Goal: Task Accomplishment & Management: Manage account settings

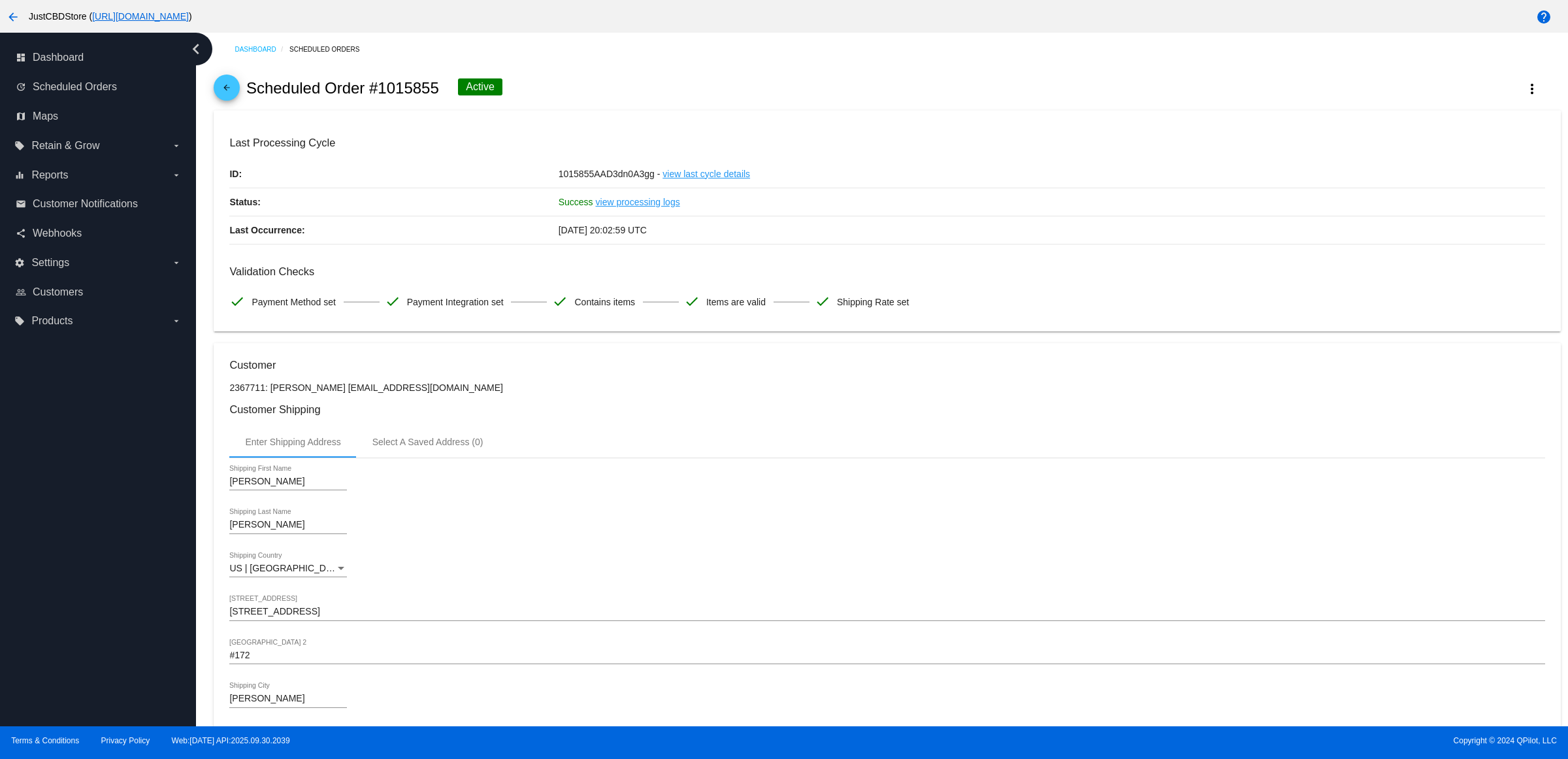
click at [234, 107] on span "arrow_back" at bounding box center [226, 90] width 15 height 32
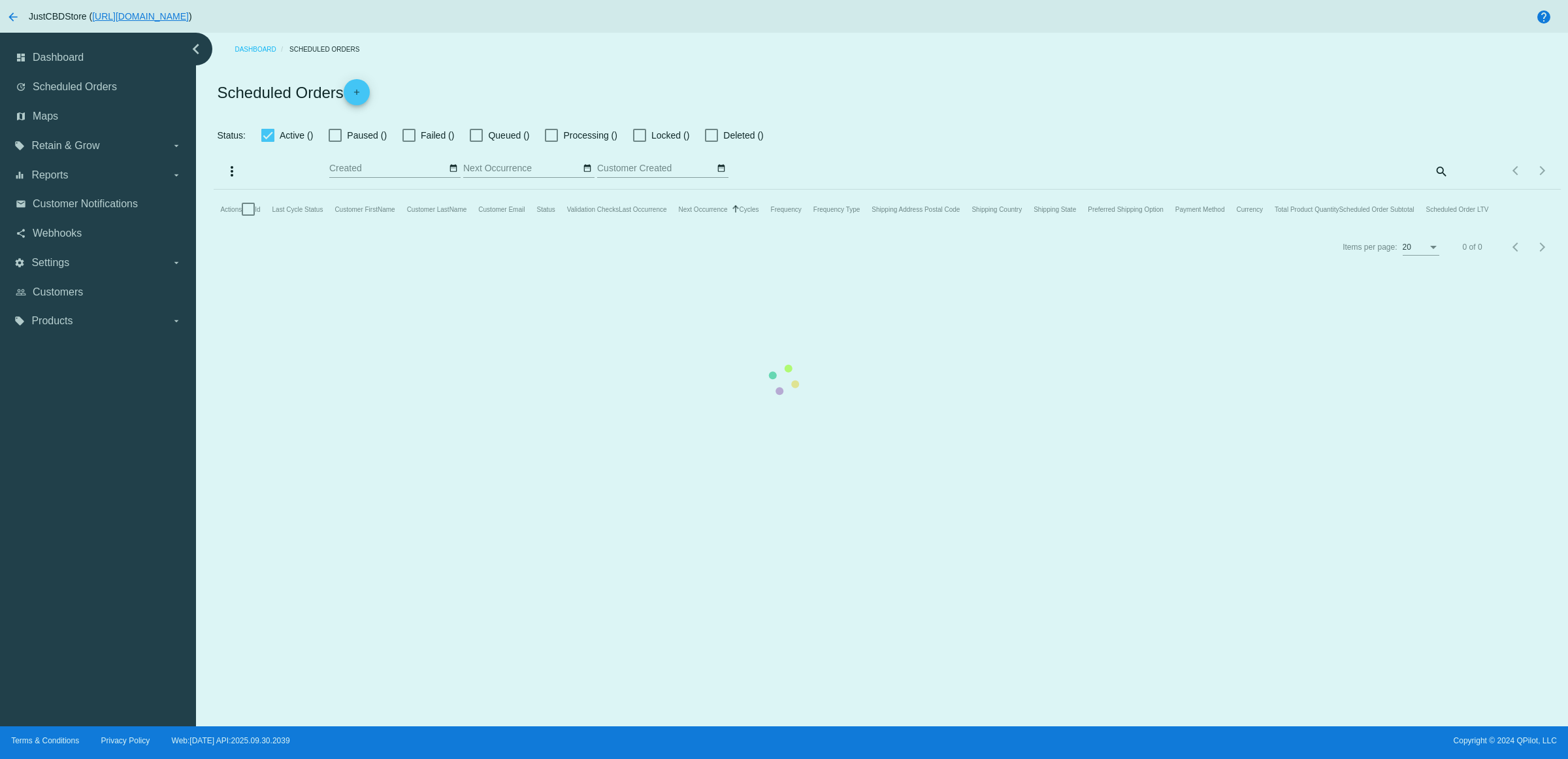
checkbox input "true"
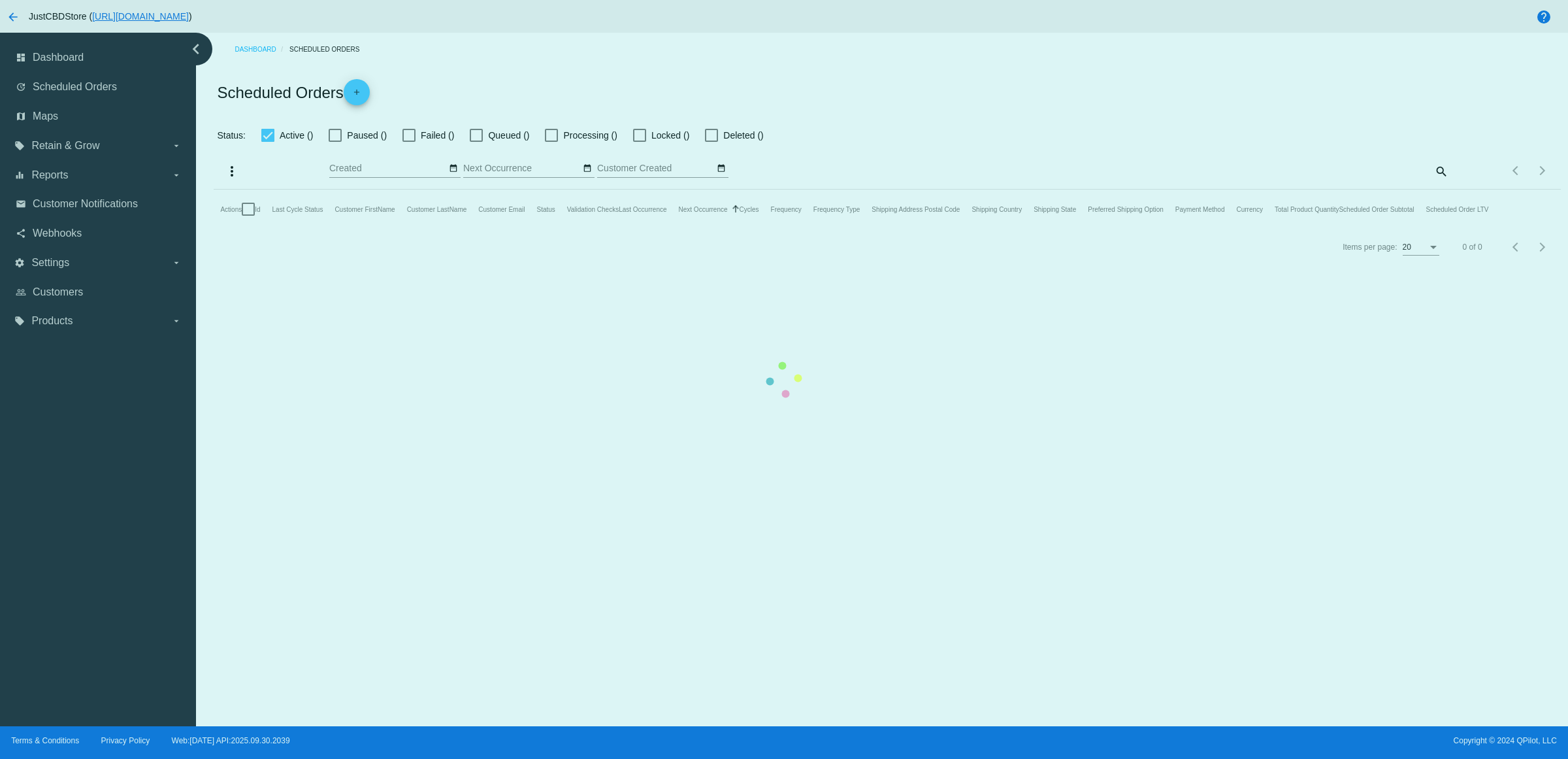
checkbox input "true"
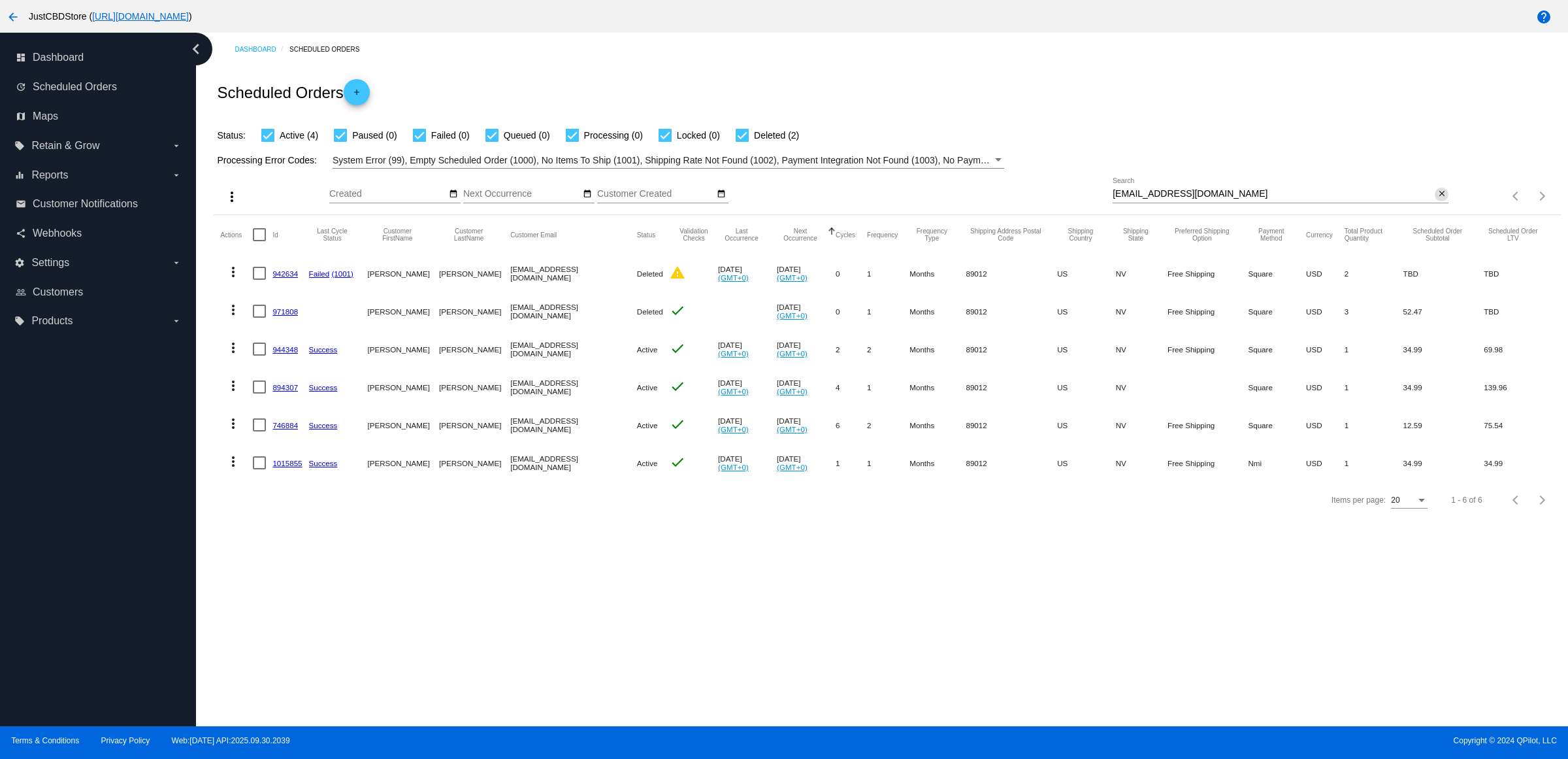
click at [1437, 200] on mat-icon "close" at bounding box center [1442, 194] width 9 height 11
click at [1435, 200] on input "Search" at bounding box center [1280, 194] width 336 height 11
paste input "[EMAIL_ADDRESS][DOMAIN_NAME]"
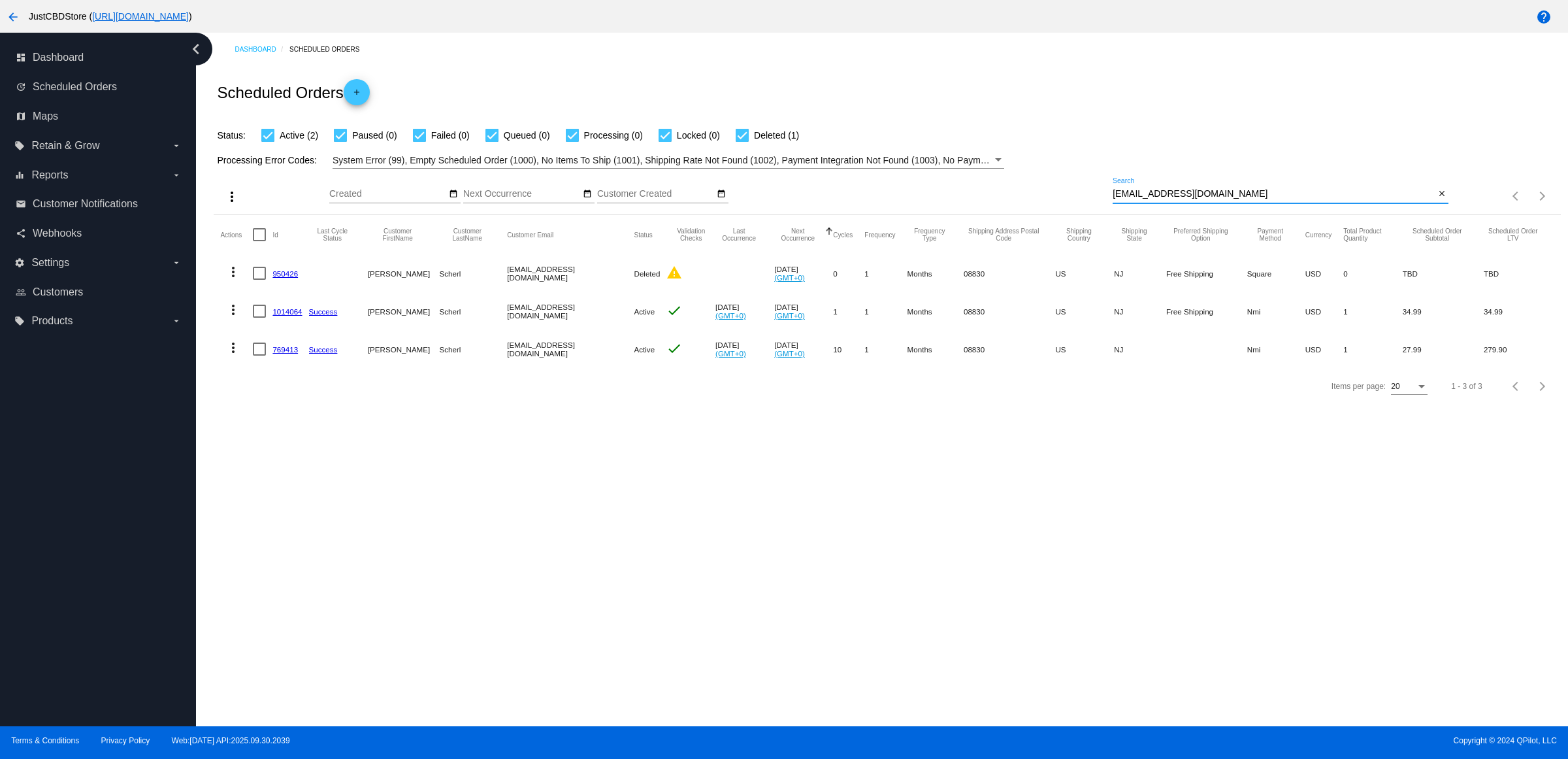
type input "[EMAIL_ADDRESS][DOMAIN_NAME]"
click at [236, 356] on mat-icon "more_vert" at bounding box center [233, 347] width 15 height 15
click at [301, 528] on button "delete Delete" at bounding box center [290, 530] width 130 height 31
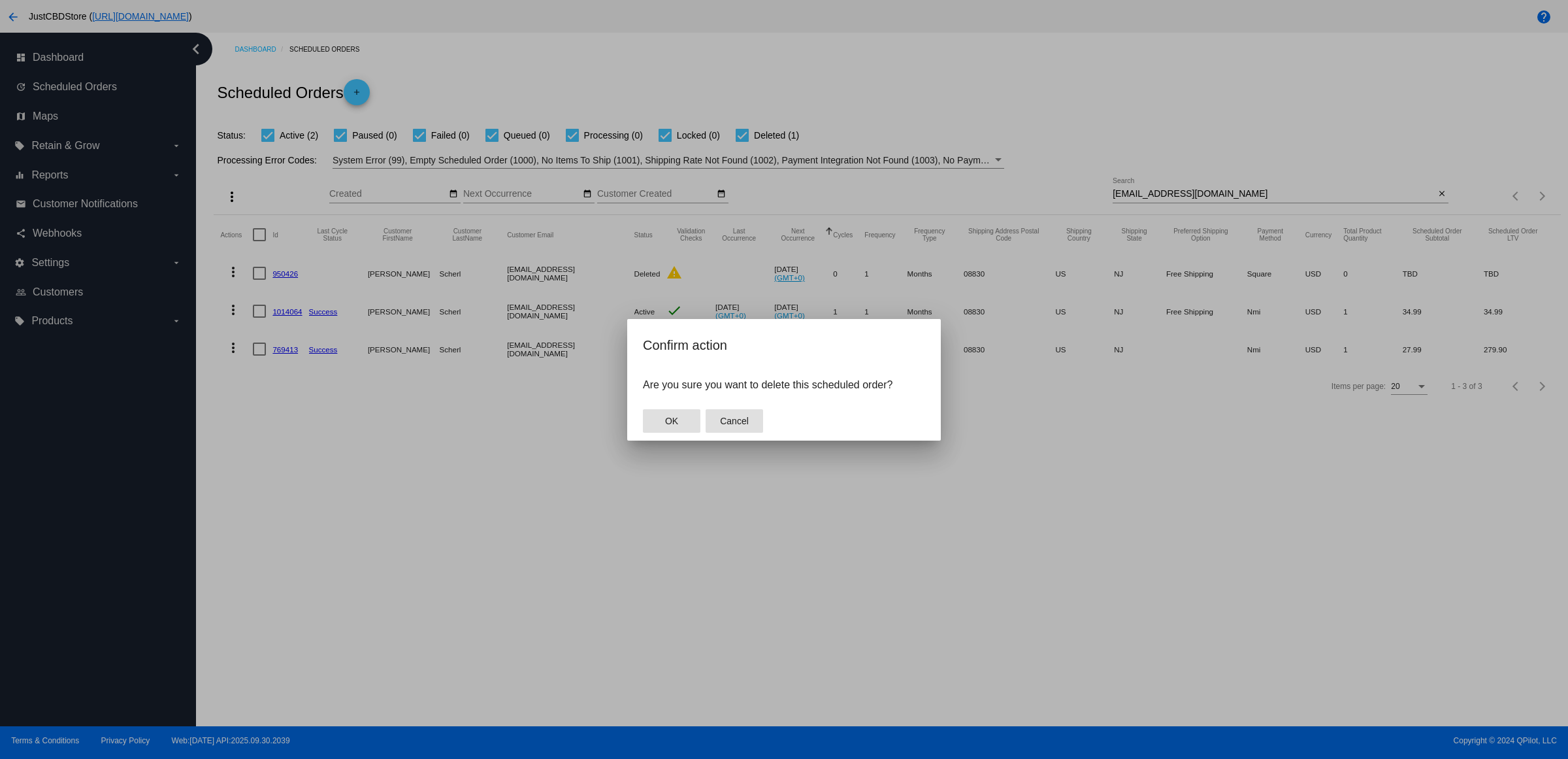
click at [729, 433] on button "Cancel" at bounding box center [735, 421] width 58 height 23
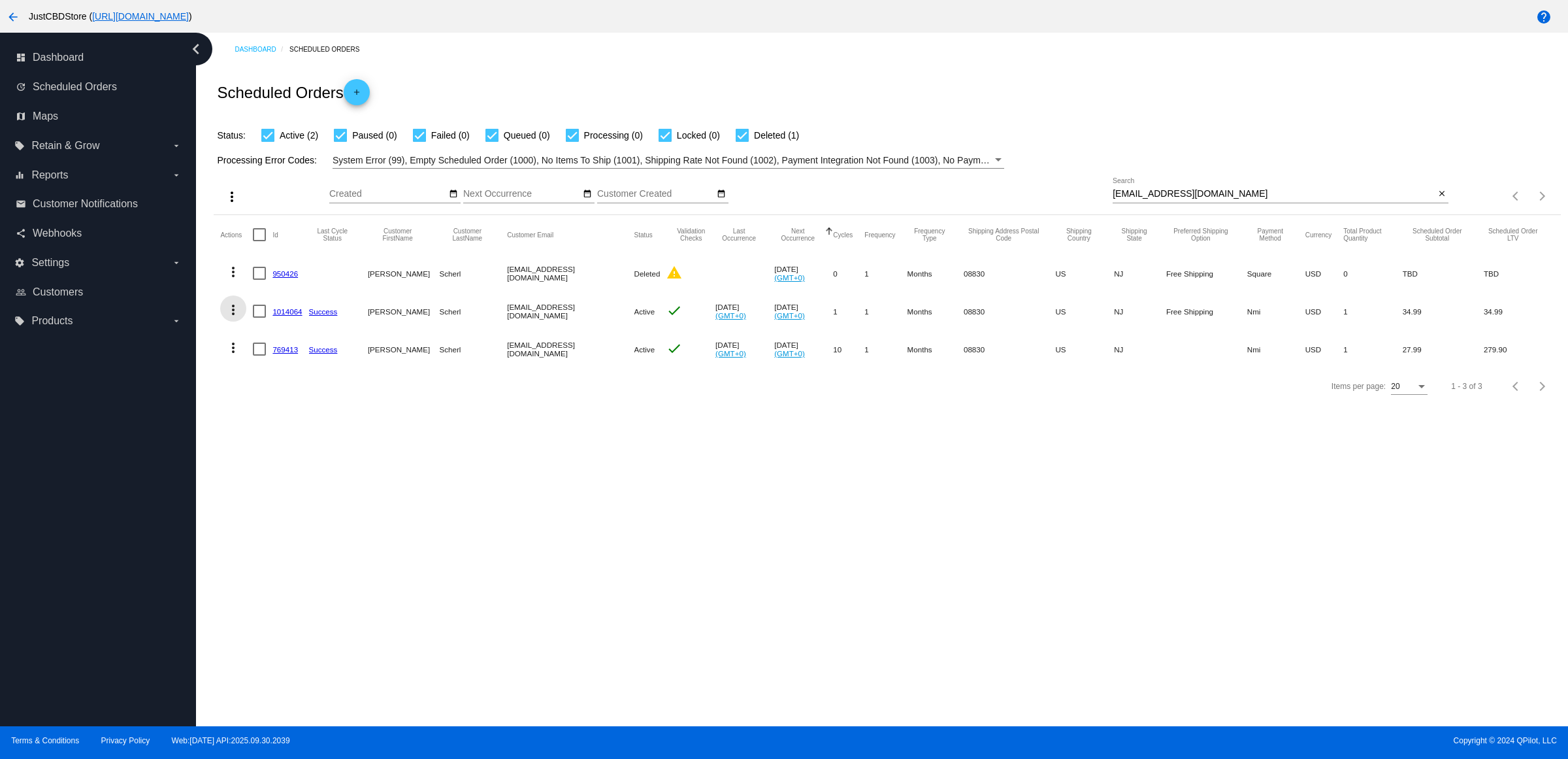
click at [238, 318] on mat-icon "more_vert" at bounding box center [233, 309] width 15 height 15
click at [312, 495] on button "delete Delete" at bounding box center [290, 492] width 130 height 31
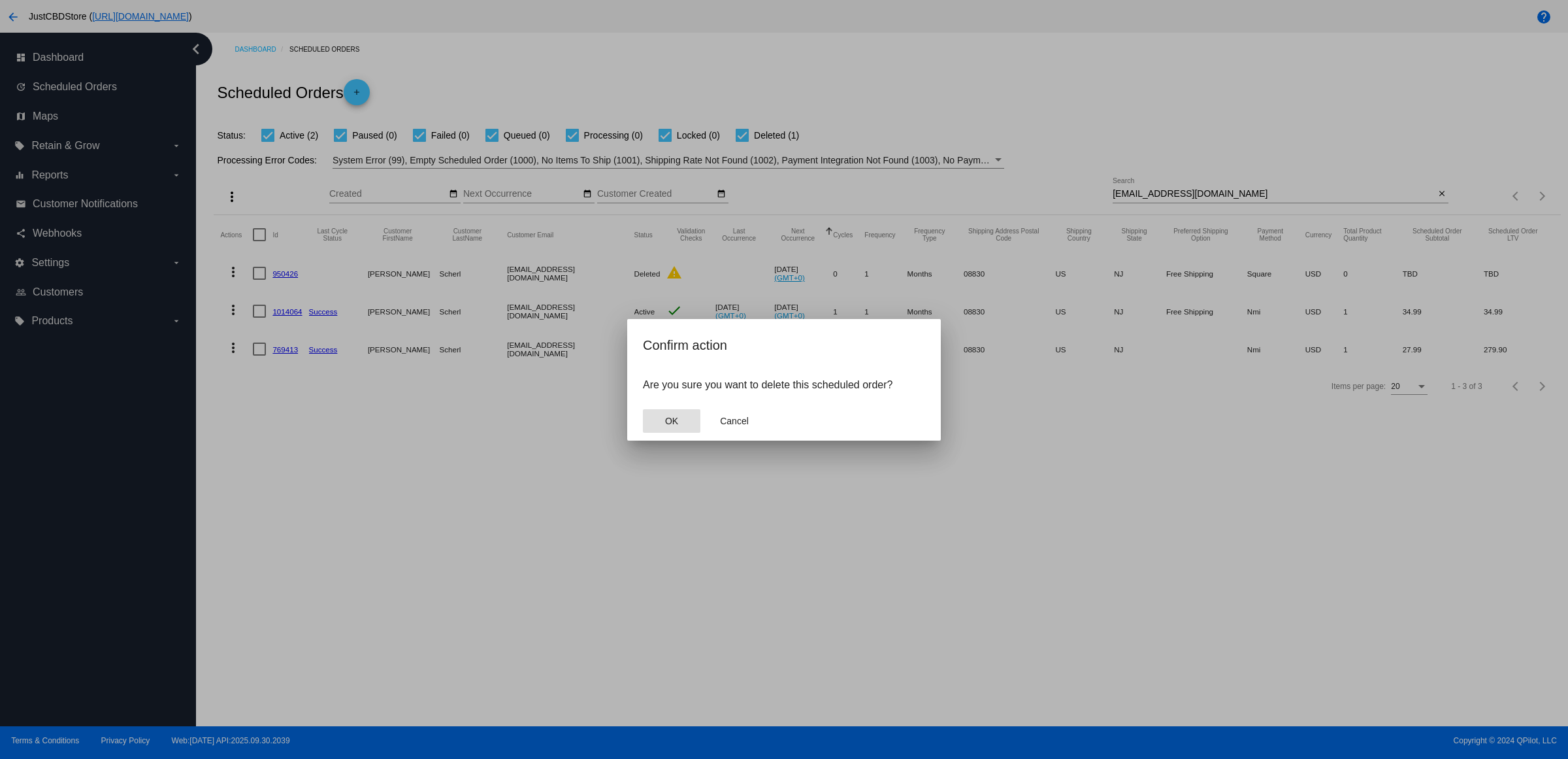
click at [672, 433] on button "OK" at bounding box center [672, 421] width 58 height 23
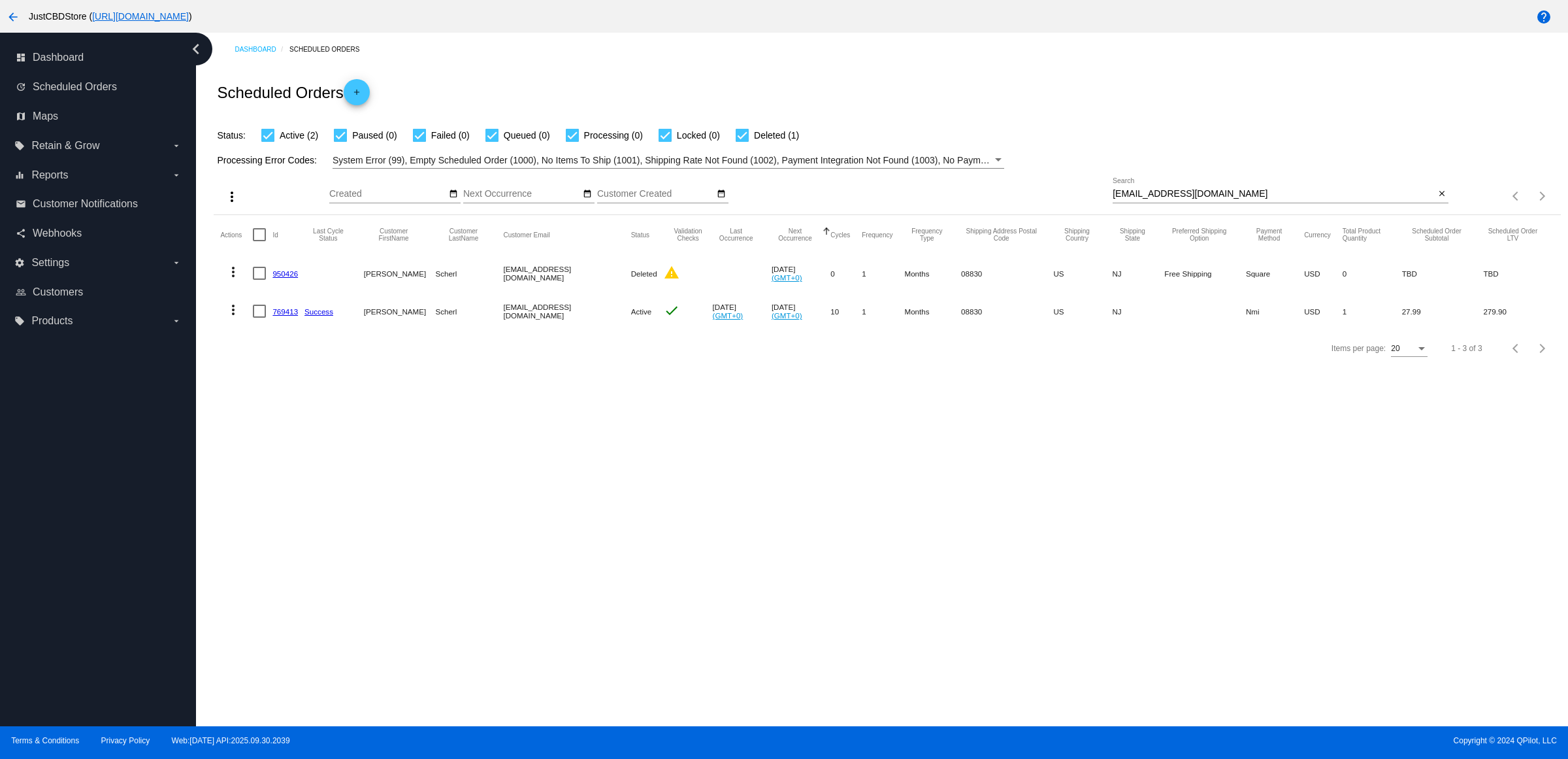
click at [230, 318] on mat-icon "more_vert" at bounding box center [233, 309] width 15 height 15
click at [312, 490] on button "delete Delete" at bounding box center [290, 492] width 130 height 31
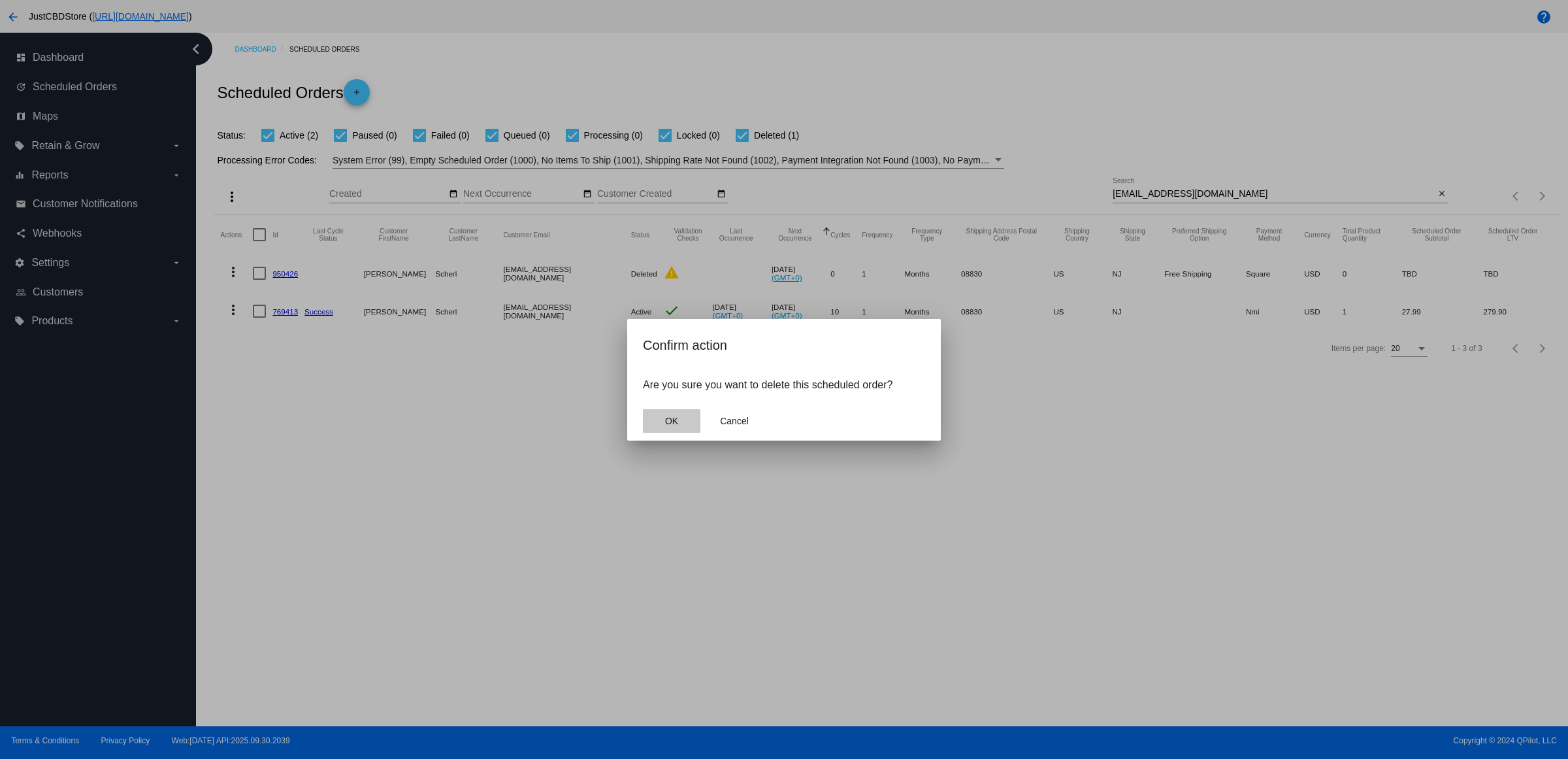
click at [667, 422] on button "OK" at bounding box center [672, 421] width 58 height 23
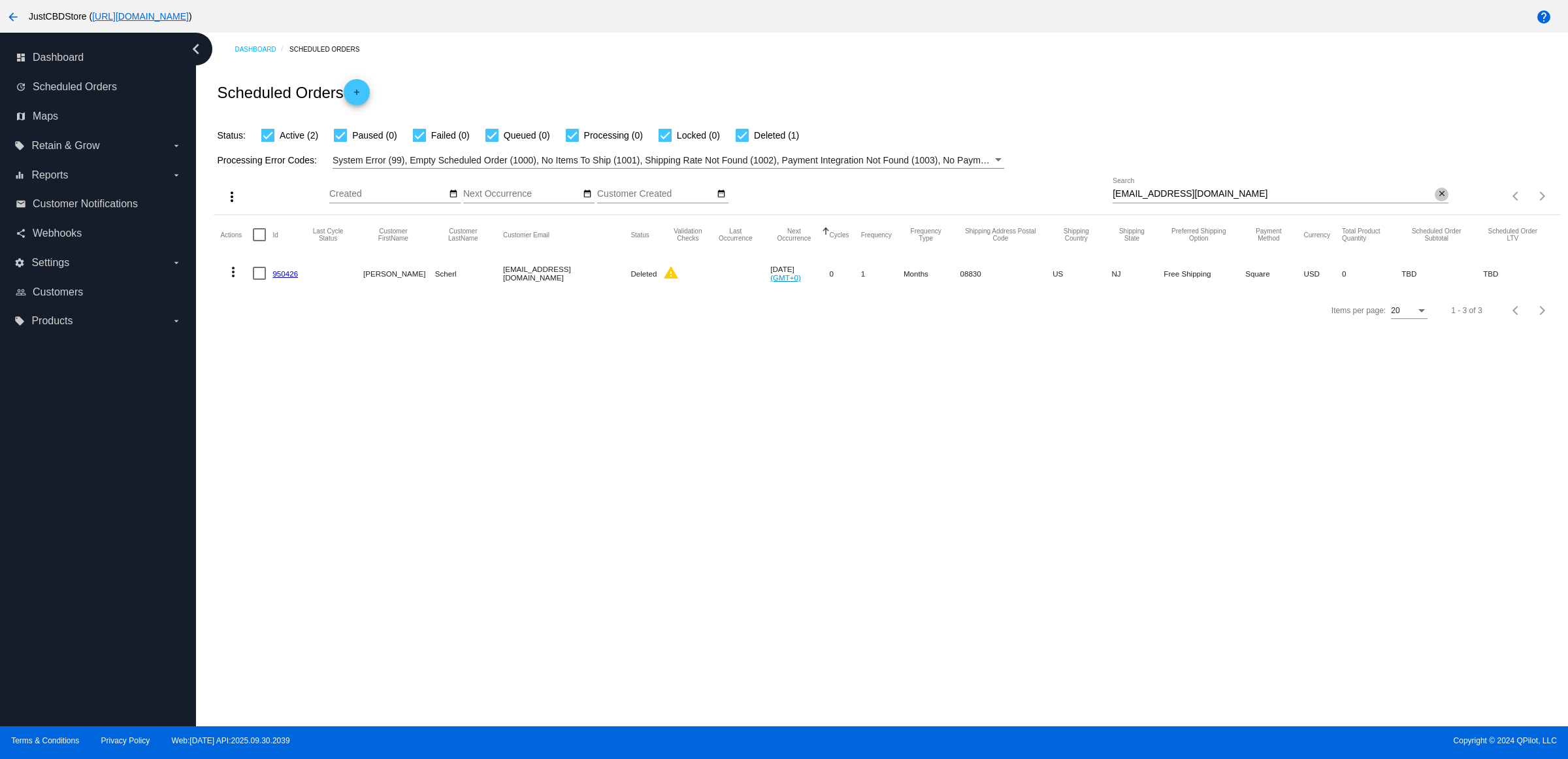
click at [1443, 200] on mat-icon "close" at bounding box center [1442, 194] width 9 height 11
click at [1443, 200] on input "Search" at bounding box center [1280, 194] width 336 height 11
paste input "[EMAIL_ADDRESS][DOMAIN_NAME]"
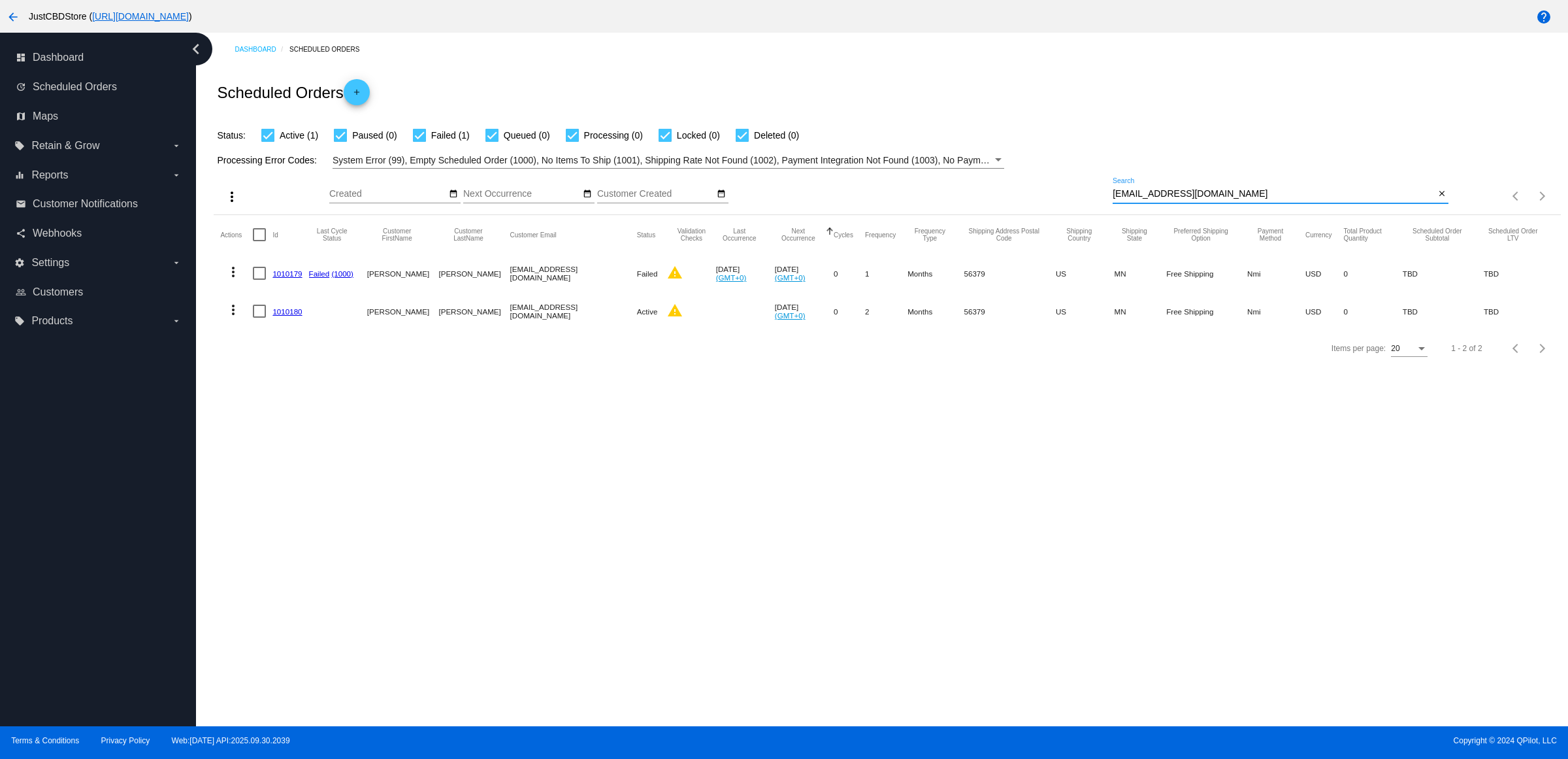
type input "[EMAIL_ADDRESS][DOMAIN_NAME]"
click at [292, 278] on link "1010179" at bounding box center [287, 273] width 29 height 9
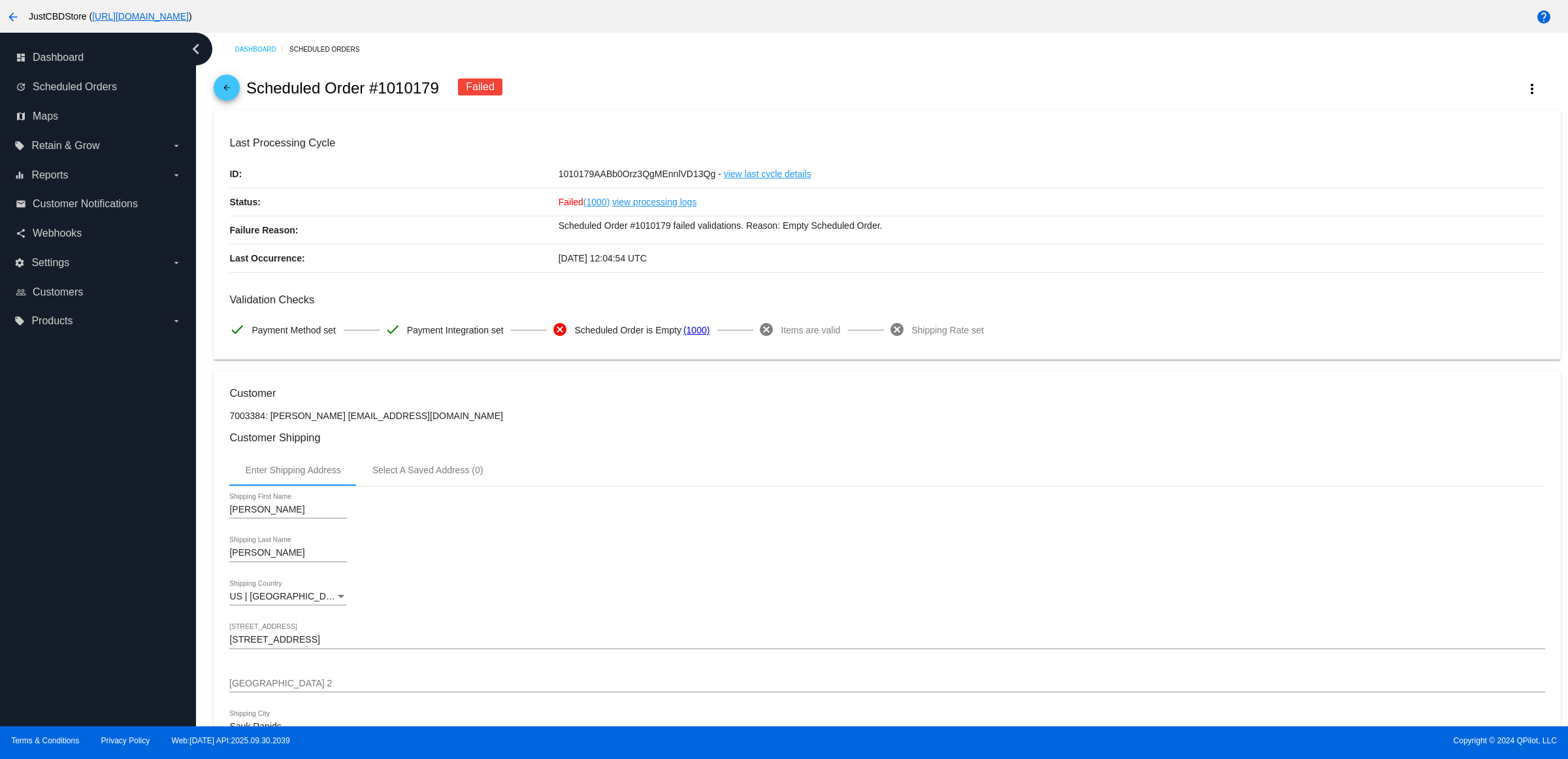
click at [229, 98] on mat-icon "arrow_back" at bounding box center [226, 90] width 15 height 15
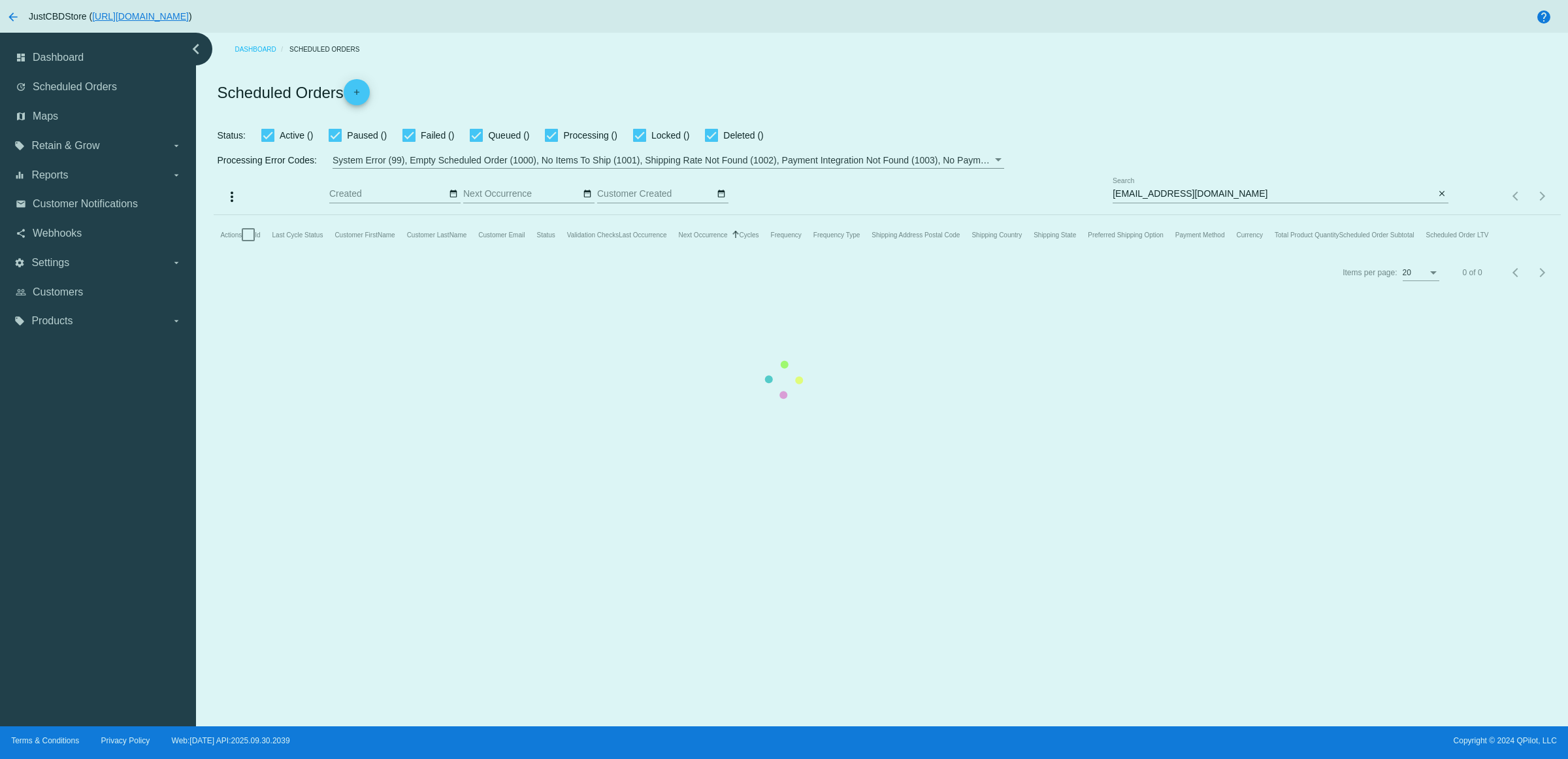
checkbox input "true"
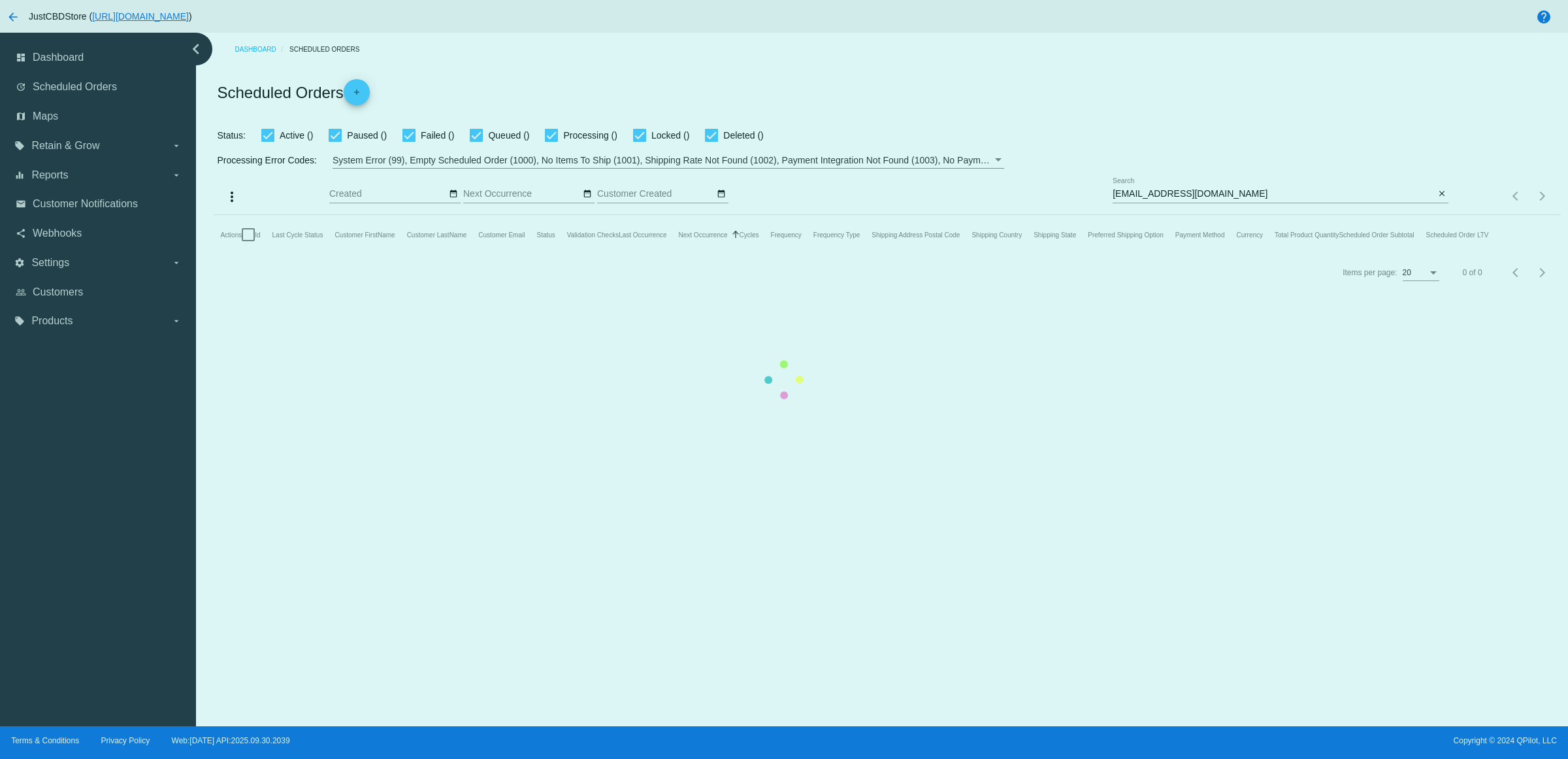
checkbox input "true"
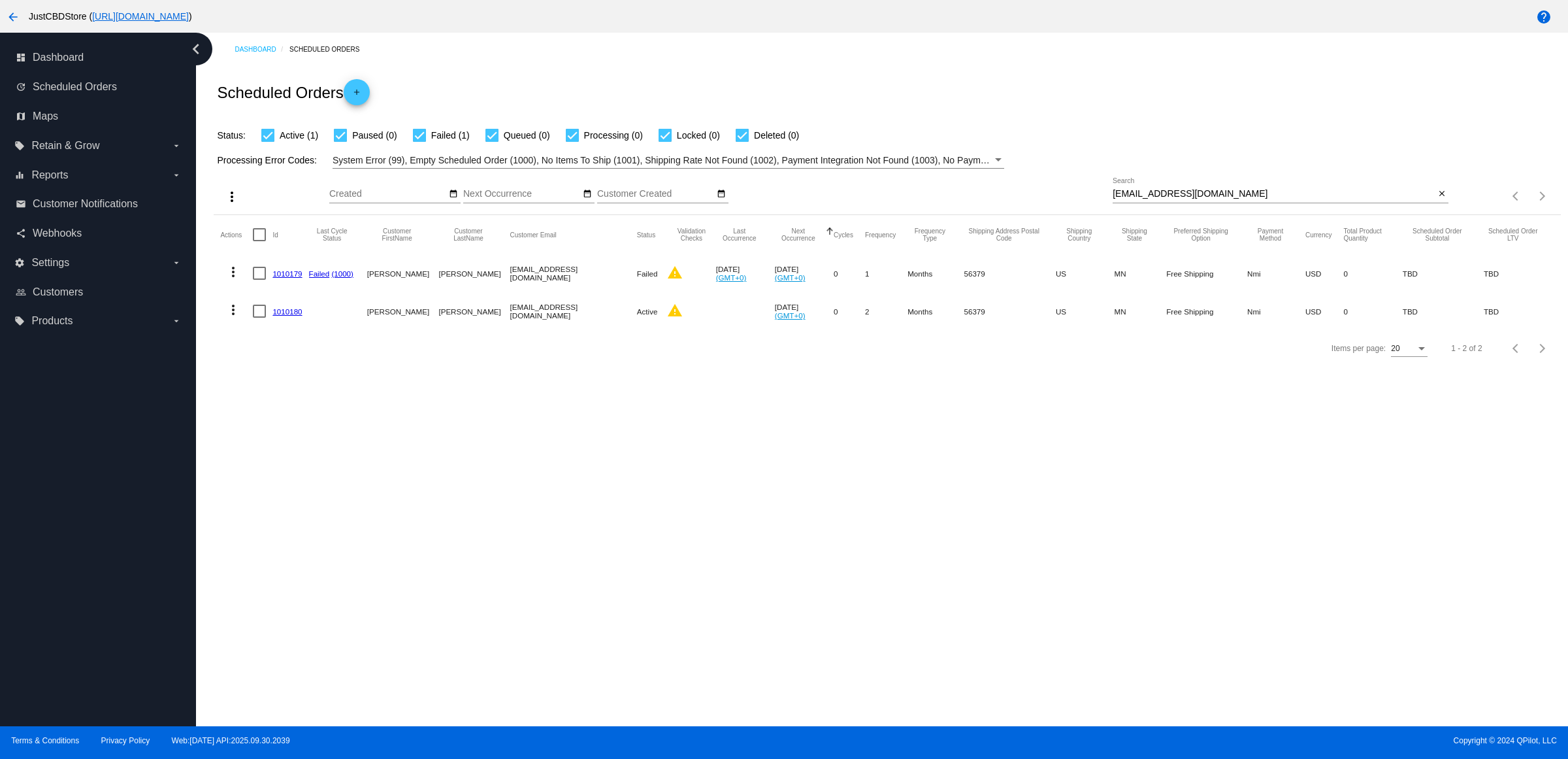
click at [281, 316] on link "1010180" at bounding box center [287, 312] width 29 height 9
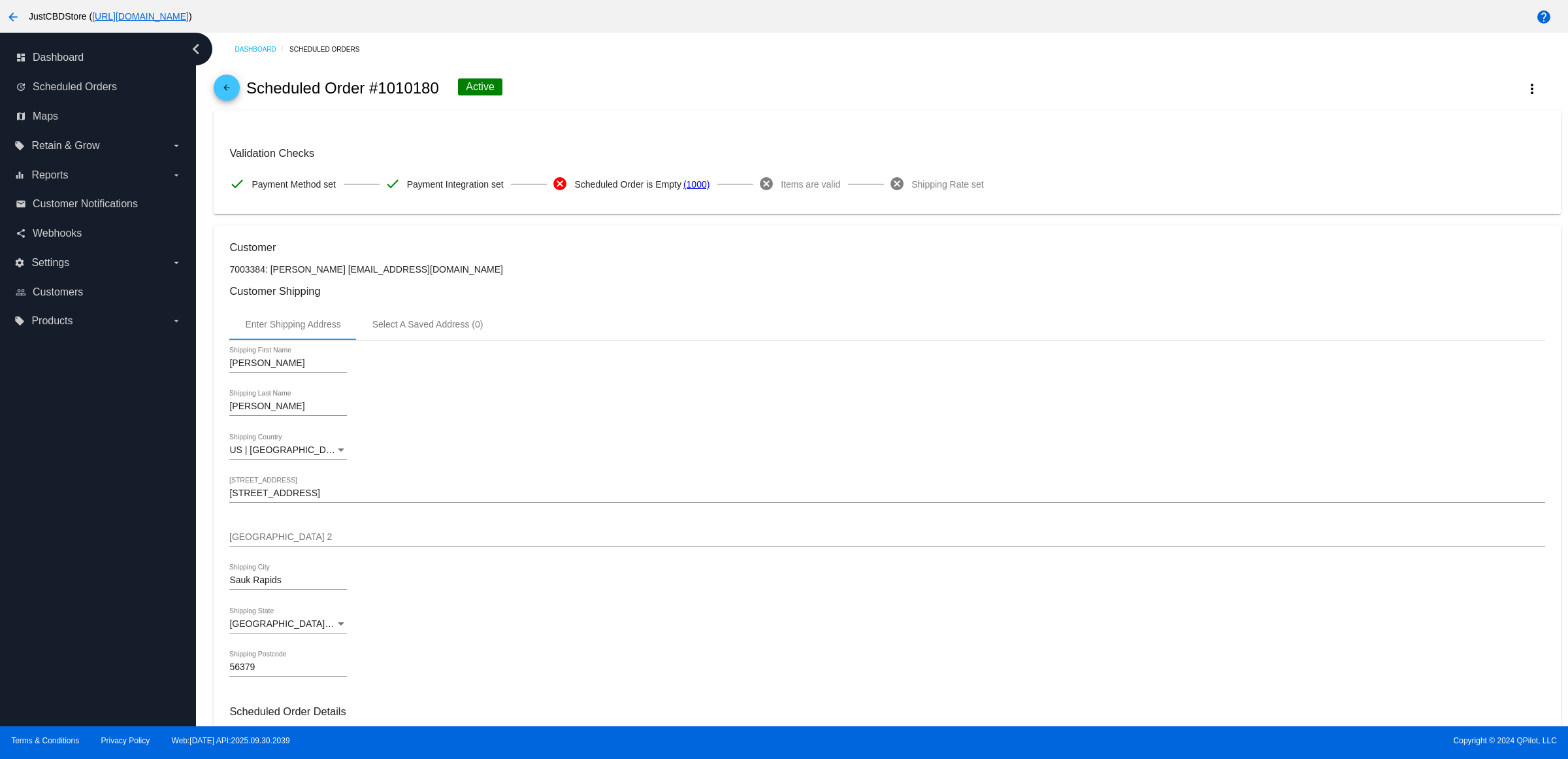
click at [216, 101] on div "Dashboard Scheduled Orders arrow_back Scheduled Order #1010180 Active more_vert…" at bounding box center [887, 738] width 1362 height 1409
click at [233, 96] on mat-icon "arrow_back" at bounding box center [226, 90] width 15 height 15
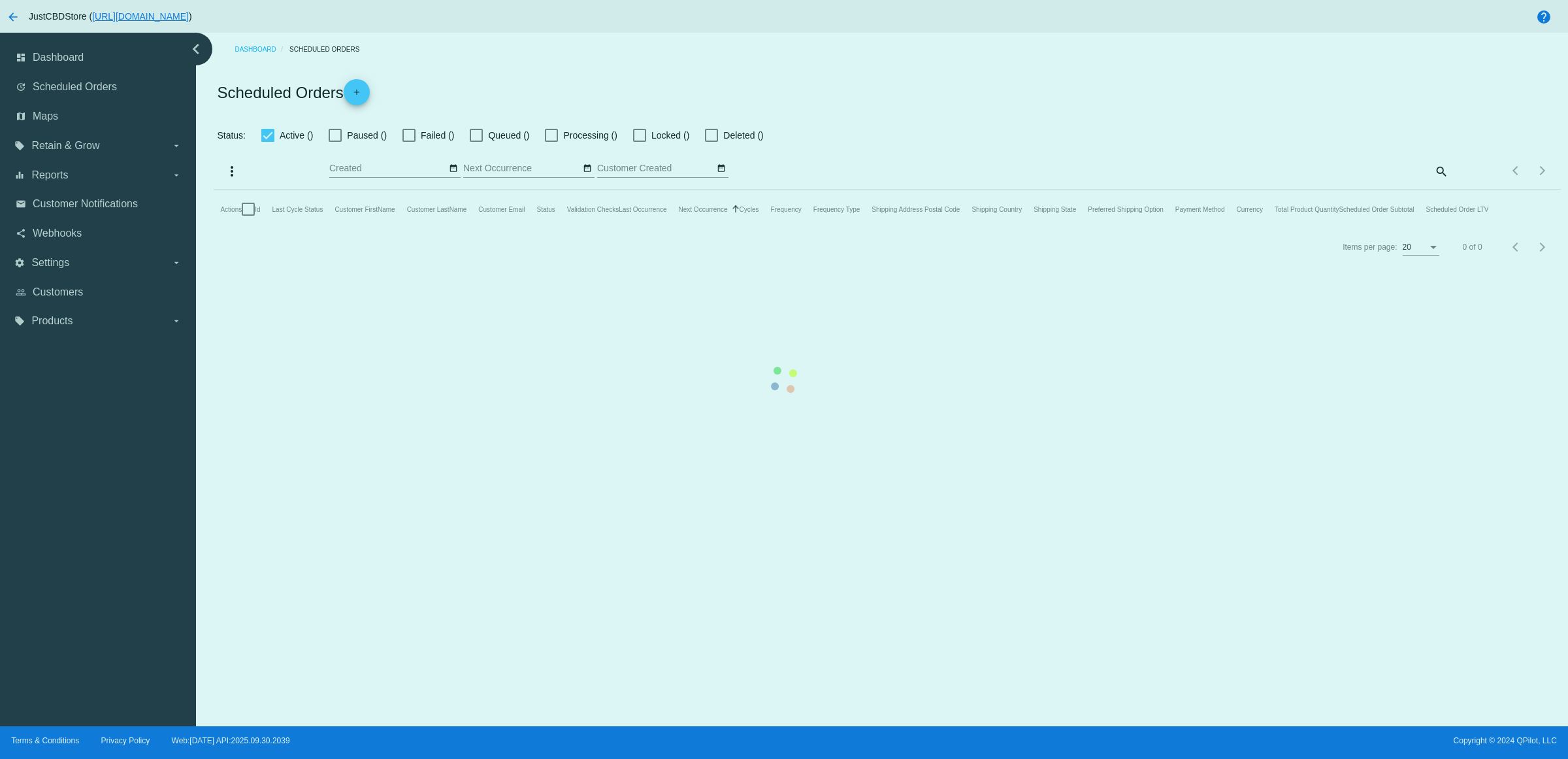
checkbox input "true"
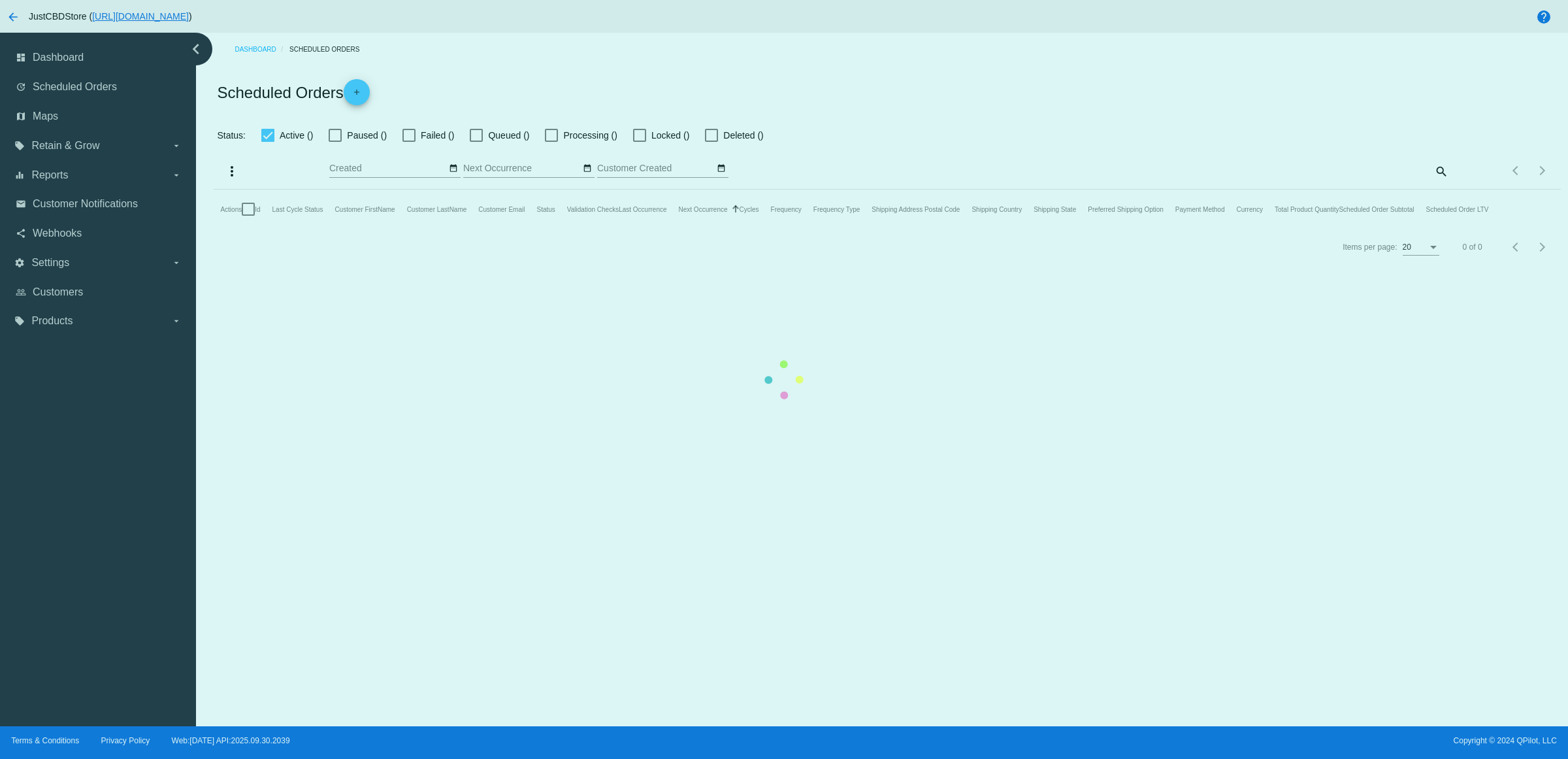
checkbox input "true"
